Goal: Information Seeking & Learning: Learn about a topic

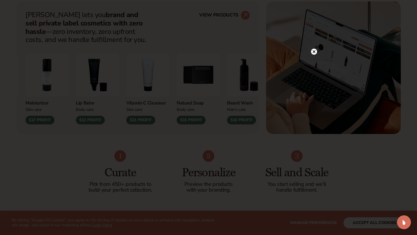
scroll to position [243, 0]
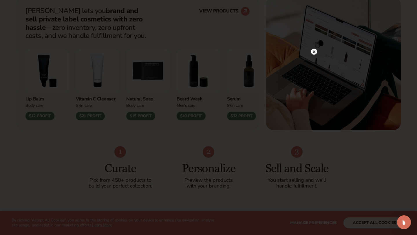
click at [314, 54] on circle at bounding box center [314, 52] width 6 height 6
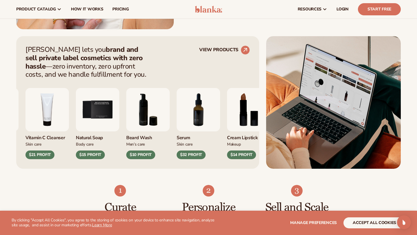
scroll to position [203, 0]
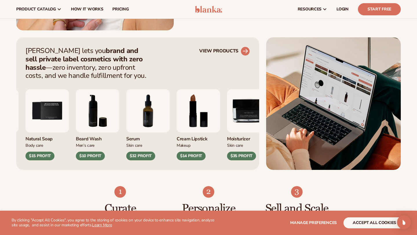
click at [247, 52] on circle at bounding box center [245, 51] width 13 height 13
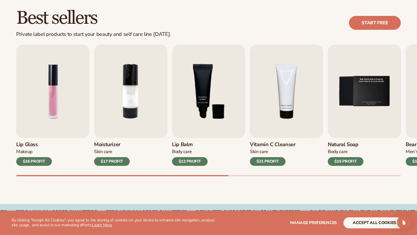
scroll to position [170, 0]
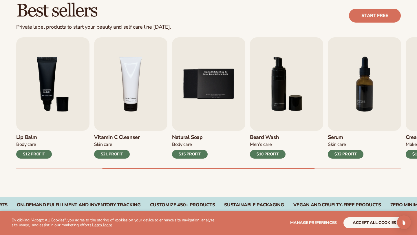
click at [195, 7] on div "Best sellers Private label products to start your beauty and self care line [DA…" at bounding box center [208, 15] width 384 height 29
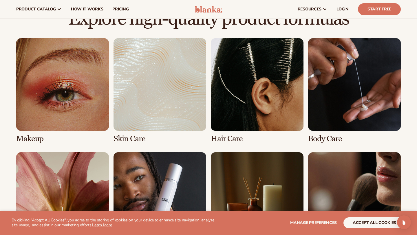
scroll to position [395, 0]
